Goal: Task Accomplishment & Management: Manage account settings

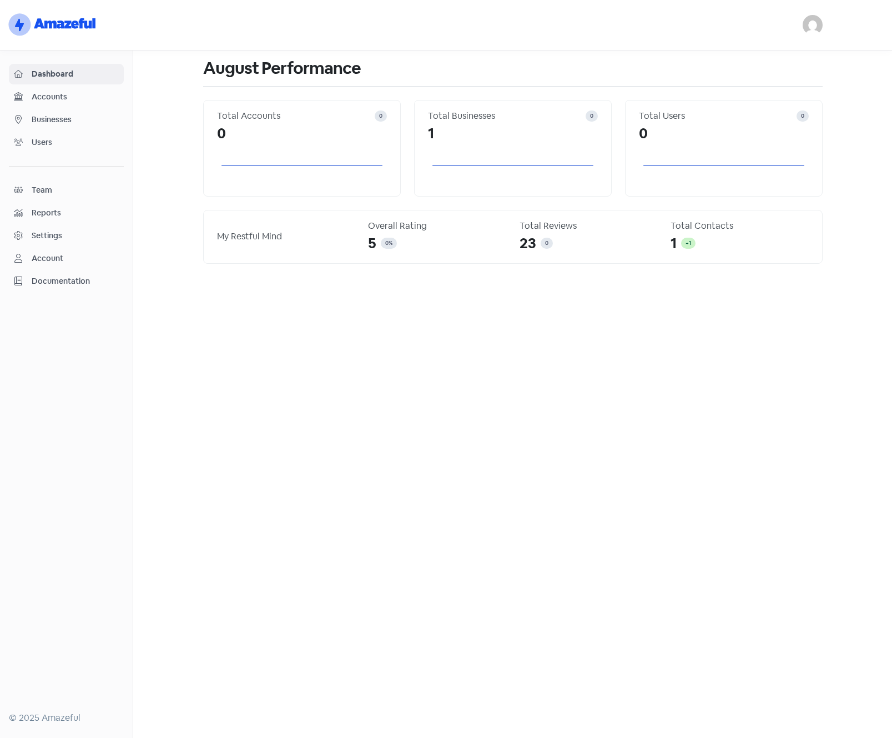
click at [47, 123] on span "Businesses" at bounding box center [75, 120] width 87 height 12
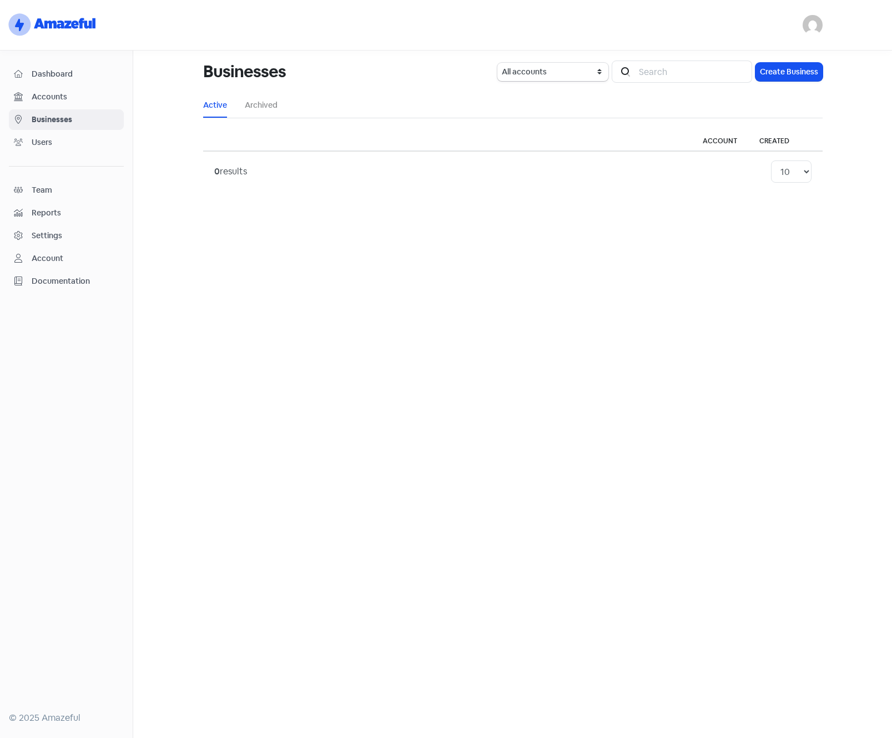
click at [47, 97] on span "Accounts" at bounding box center [75, 97] width 87 height 12
click at [47, 74] on span "Dashboard" at bounding box center [75, 74] width 87 height 12
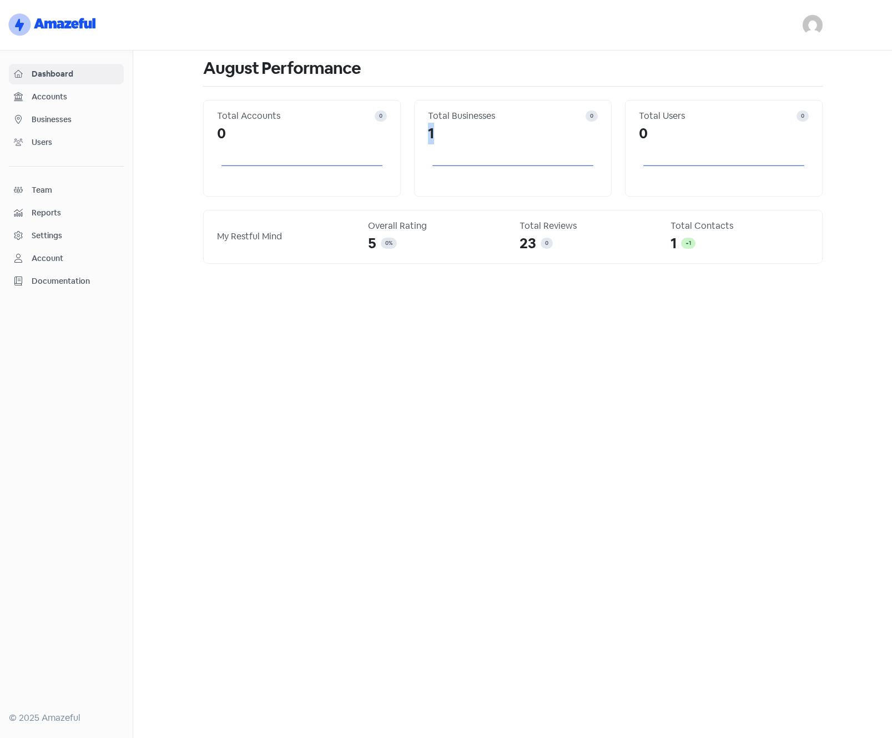
drag, startPoint x: 426, startPoint y: 131, endPoint x: 435, endPoint y: 131, distance: 9.4
click at [435, 131] on div "Total Businesses 0 1" at bounding box center [513, 148] width 198 height 97
click at [43, 111] on link "Businesses" at bounding box center [66, 119] width 115 height 21
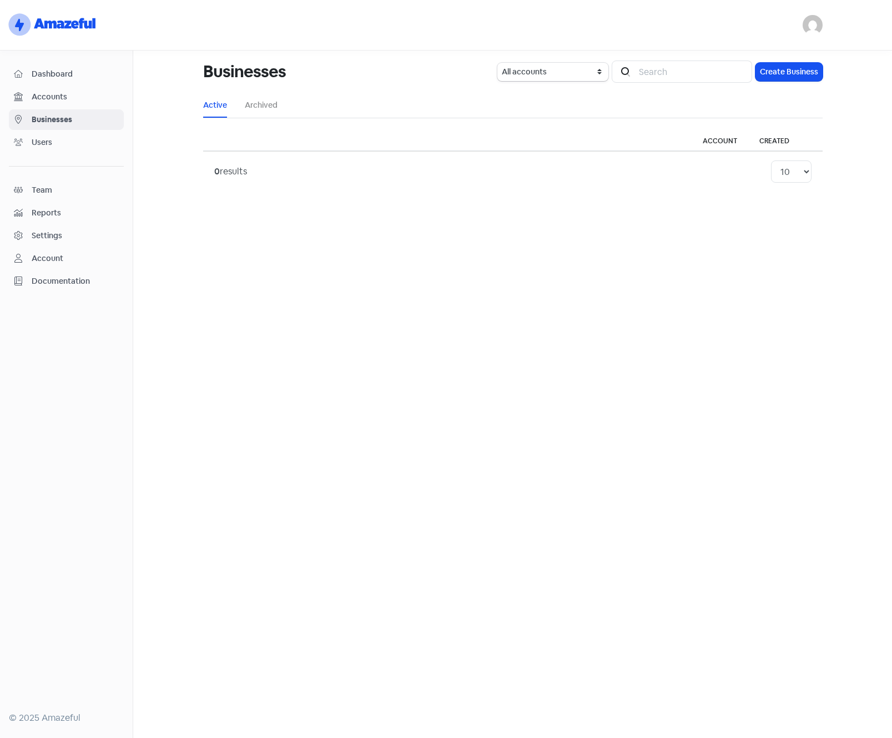
click at [43, 96] on span "Accounts" at bounding box center [75, 97] width 87 height 12
click at [48, 73] on span "Dashboard" at bounding box center [75, 74] width 87 height 12
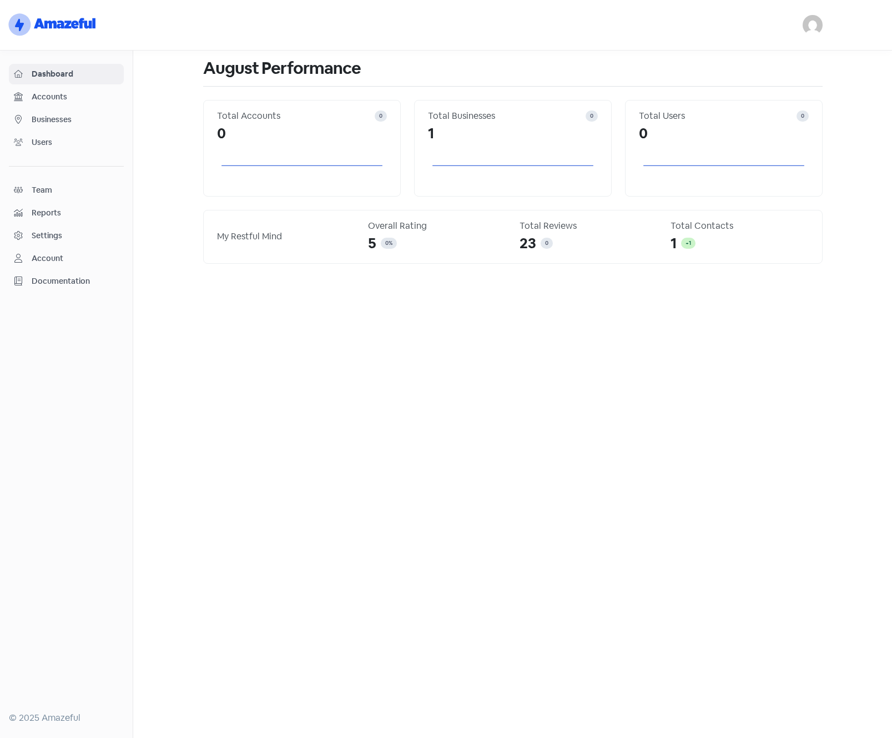
click at [57, 122] on span "Businesses" at bounding box center [75, 120] width 87 height 12
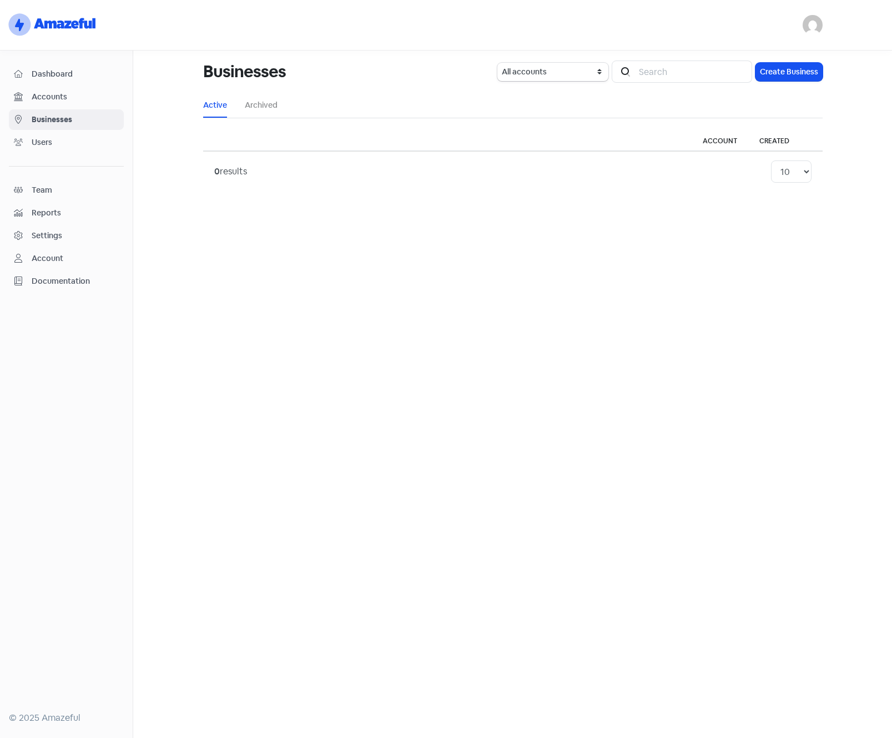
click at [293, 230] on main "Businesses All accounts Icon For Search Create Business Active Archived Account…" at bounding box center [512, 394] width 759 height 687
click at [40, 96] on span "Accounts" at bounding box center [75, 97] width 87 height 12
click at [795, 73] on button "Create Account" at bounding box center [789, 72] width 67 height 18
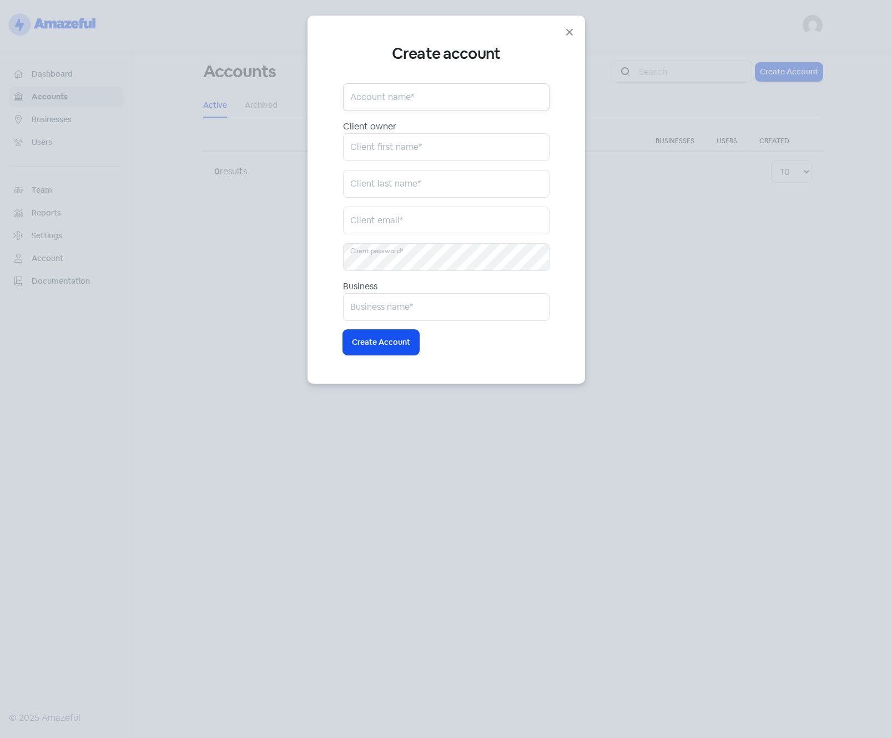
click at [441, 96] on input "text" at bounding box center [446, 97] width 207 height 28
type input "Account 1"
click at [449, 143] on input "text" at bounding box center [446, 147] width 207 height 28
type input "o"
type input "Owner 1"
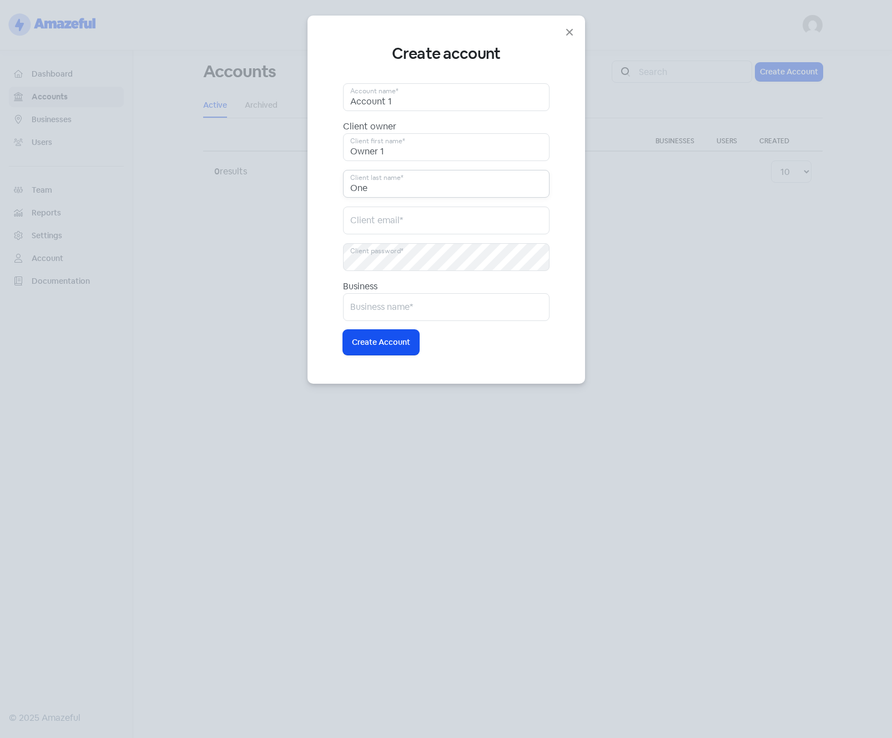
type input "One"
click at [448, 143] on input "Owner 1" at bounding box center [446, 147] width 207 height 28
type input "Owner"
click at [440, 220] on input "email" at bounding box center [446, 221] width 207 height 28
type input "owner@test.email.com"
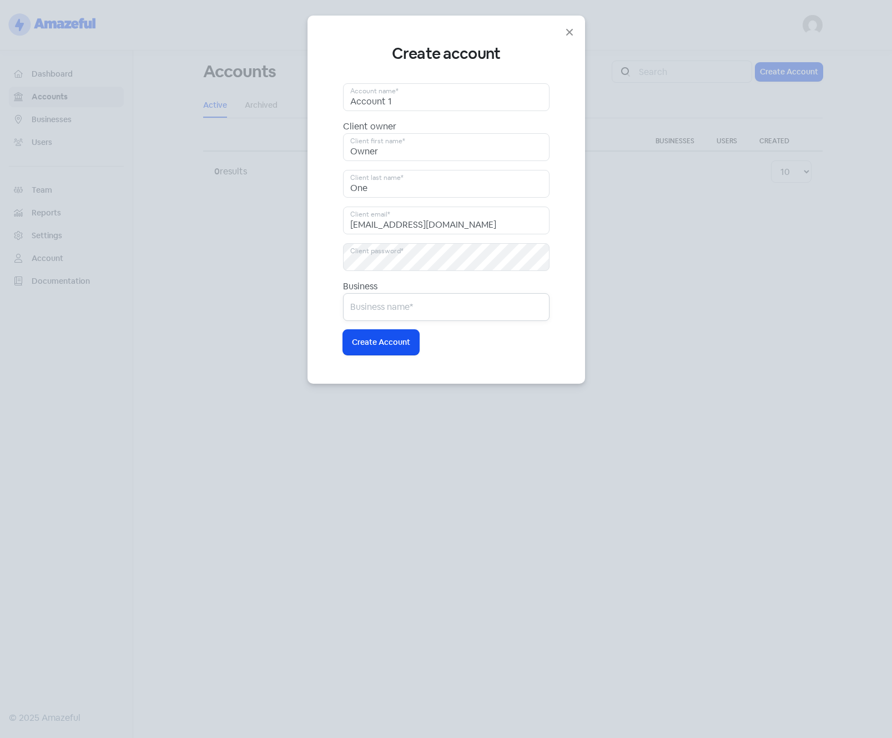
click at [434, 303] on input "text" at bounding box center [446, 307] width 207 height 28
type input "Test"
click at [385, 344] on span "Create Account" at bounding box center [381, 342] width 58 height 12
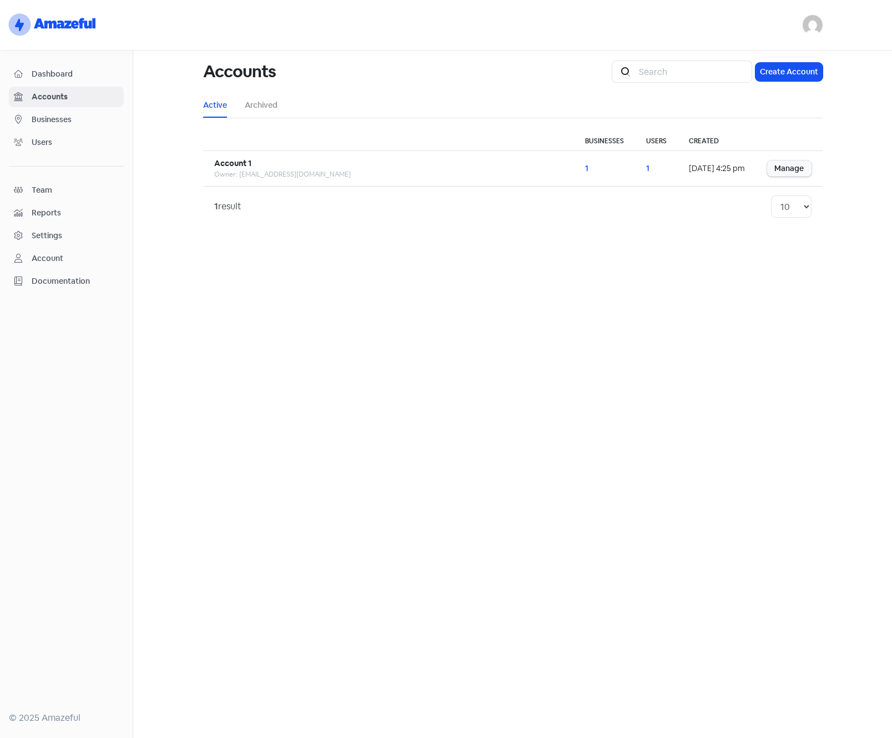
click at [52, 115] on span "Businesses" at bounding box center [75, 120] width 87 height 12
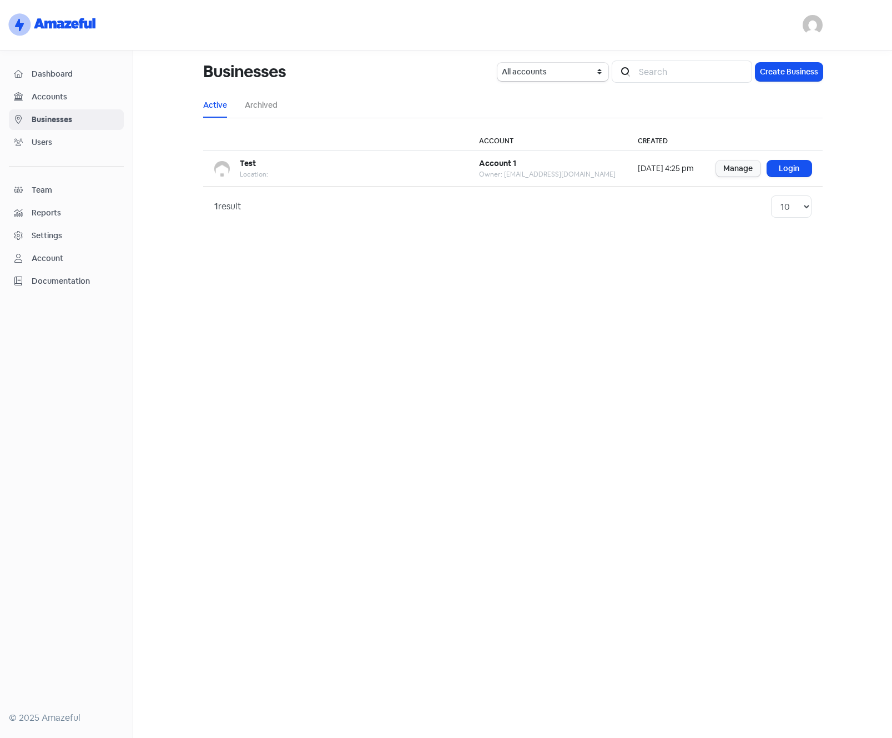
click at [60, 91] on span "Accounts" at bounding box center [75, 97] width 87 height 12
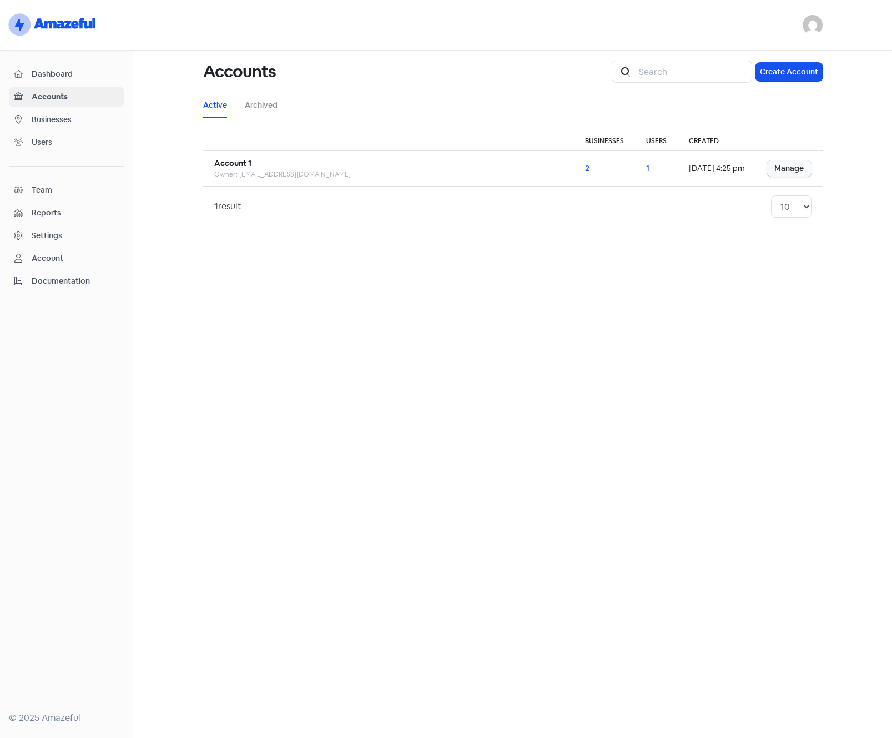
click at [50, 119] on span "Businesses" at bounding box center [75, 120] width 87 height 12
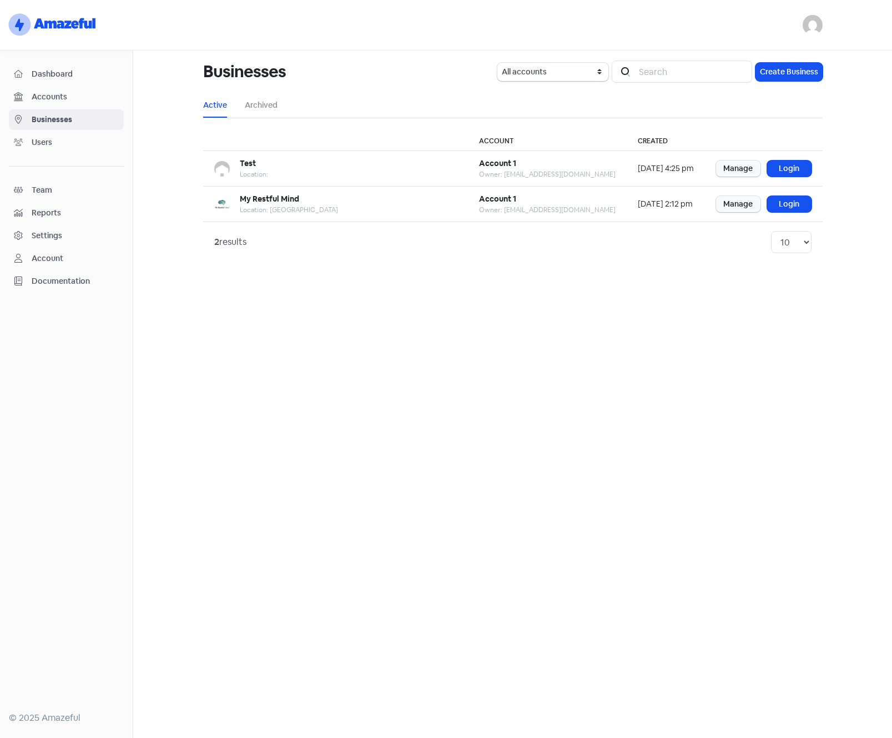
click at [52, 74] on span "Dashboard" at bounding box center [75, 74] width 87 height 12
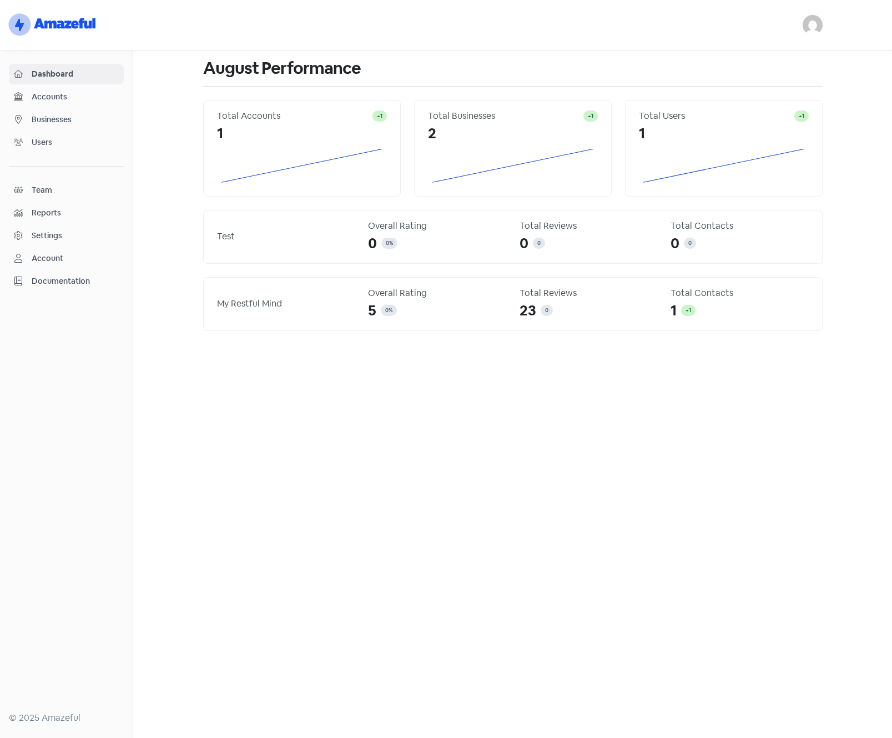
click at [52, 115] on span "Businesses" at bounding box center [75, 120] width 87 height 12
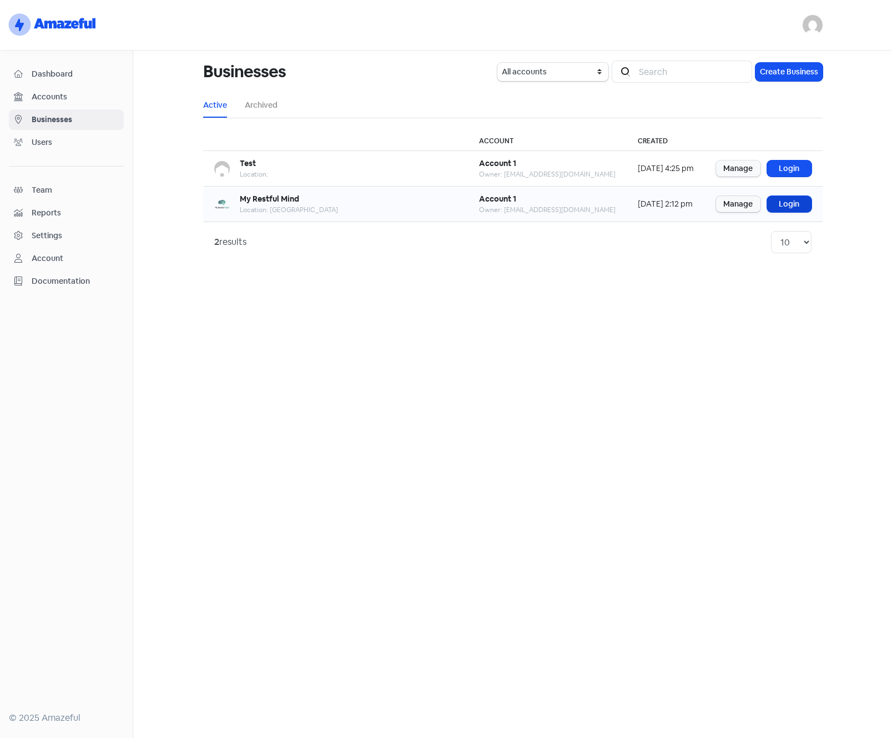
click at [786, 204] on link "Login" at bounding box center [789, 204] width 44 height 16
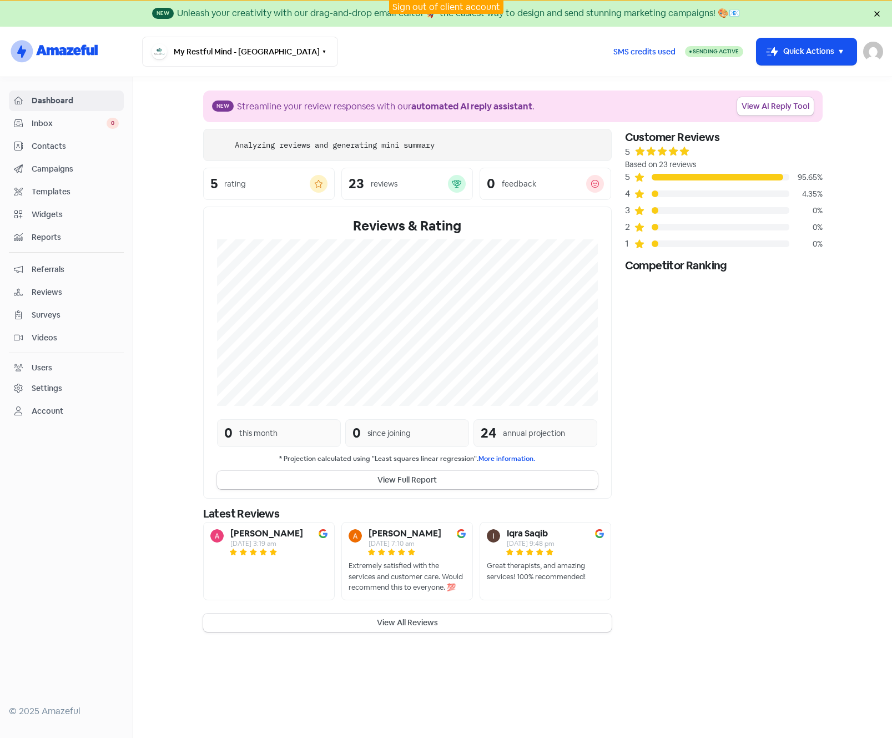
click at [41, 364] on div "Users" at bounding box center [42, 368] width 21 height 12
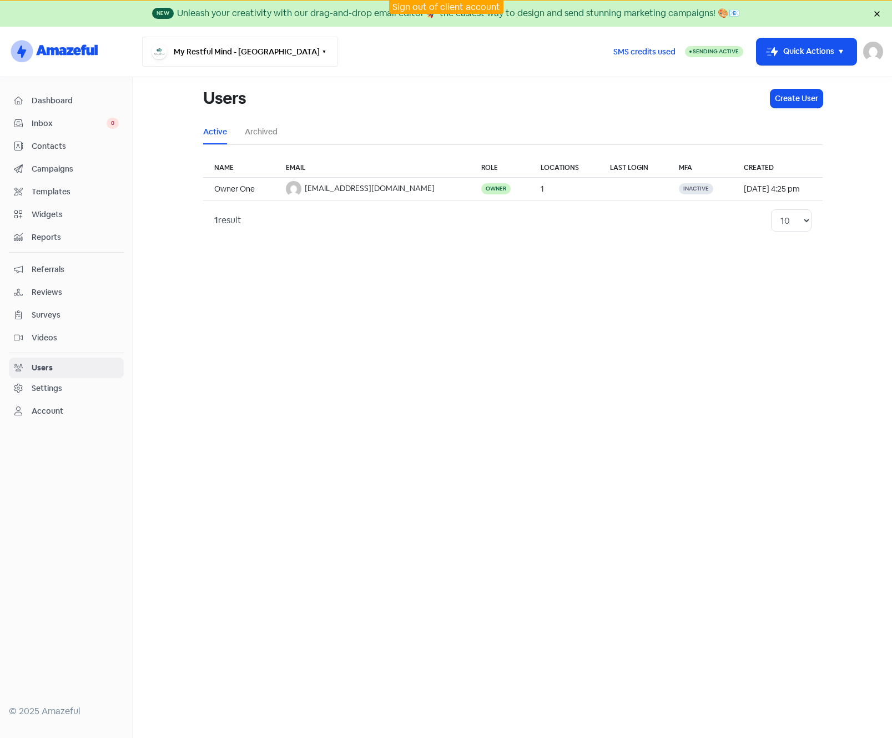
click at [323, 51] on icon "button" at bounding box center [324, 52] width 3 height 2
click at [869, 49] on img at bounding box center [873, 52] width 20 height 20
click at [813, 127] on link "Sign out" at bounding box center [812, 128] width 140 height 18
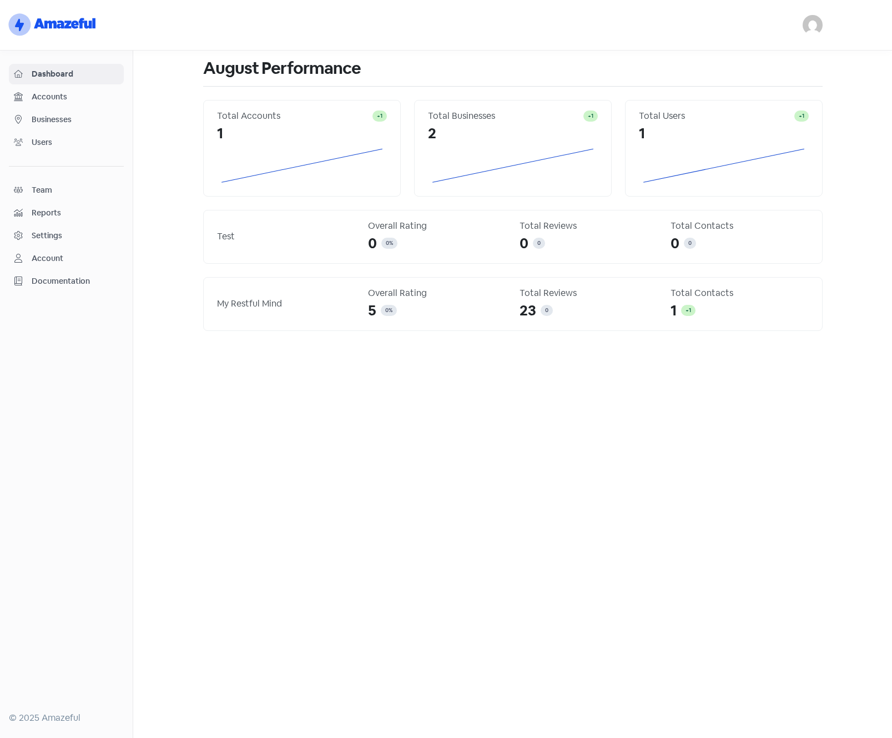
click at [48, 121] on span "Businesses" at bounding box center [75, 120] width 87 height 12
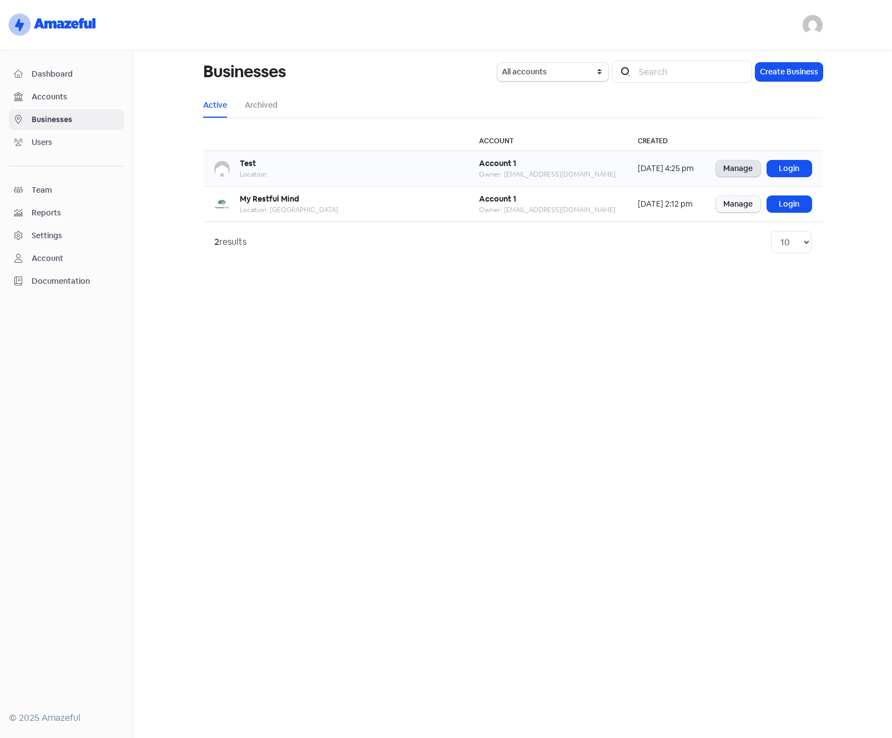
click at [734, 168] on link "Manage" at bounding box center [738, 168] width 44 height 16
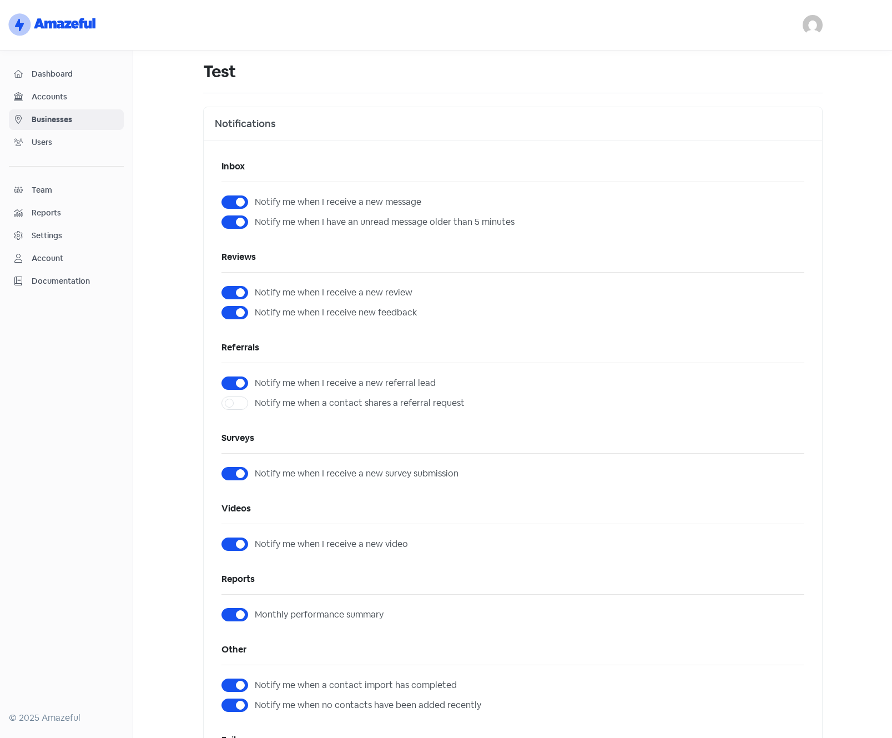
scroll to position [513, 0]
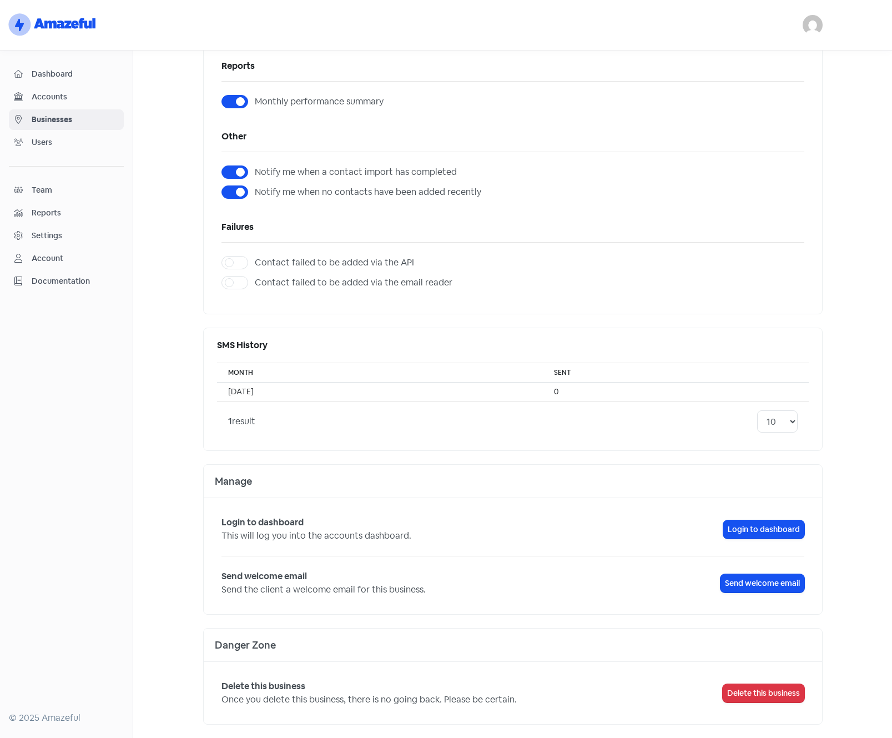
drag, startPoint x: 780, startPoint y: 696, endPoint x: 496, endPoint y: 51, distance: 704.6
click at [780, 695] on button "Delete this business" at bounding box center [764, 693] width 82 height 18
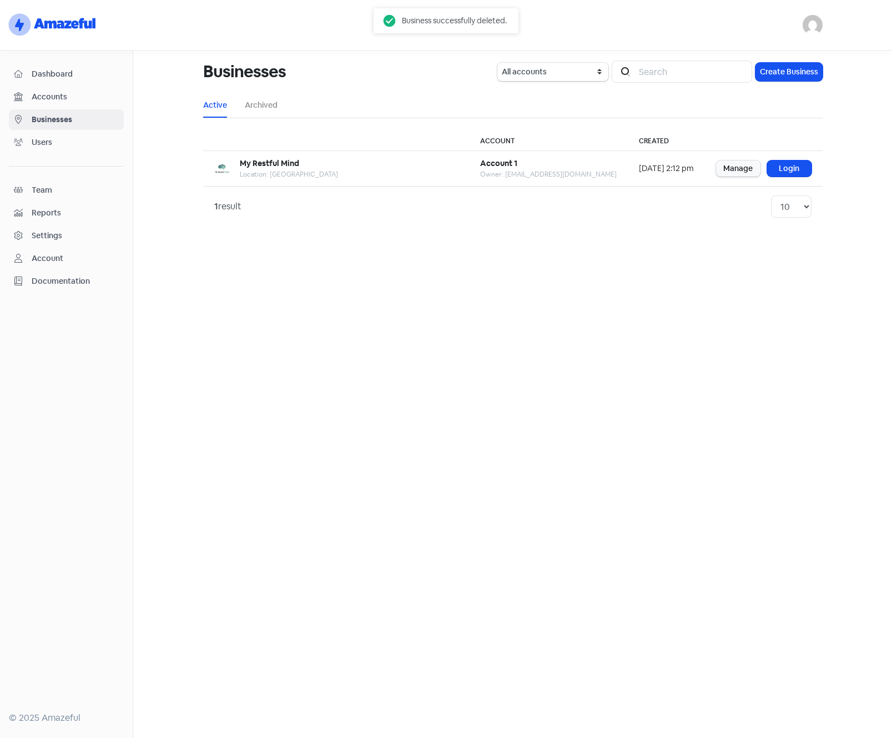
click at [44, 68] on span "Dashboard" at bounding box center [75, 74] width 87 height 12
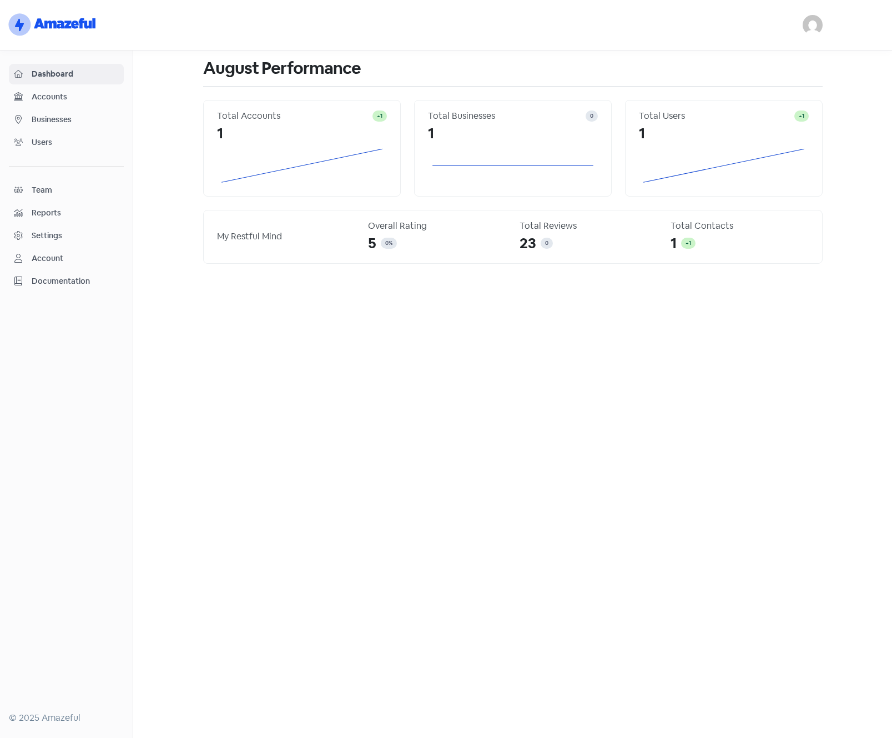
click at [49, 87] on link "Accounts" at bounding box center [66, 97] width 115 height 21
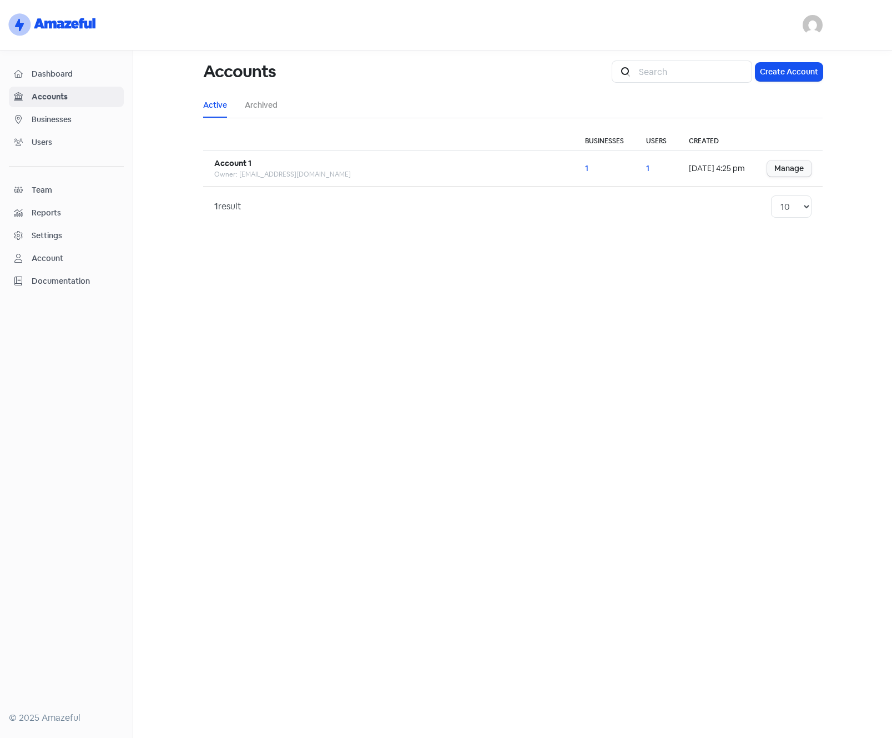
click at [51, 113] on link "Businesses" at bounding box center [66, 119] width 115 height 21
